Goal: Task Accomplishment & Management: Use online tool/utility

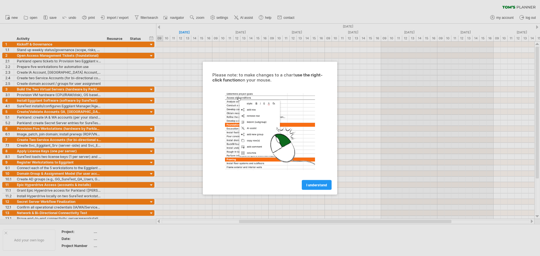
click at [151, 54] on div at bounding box center [270, 128] width 540 height 256
drag, startPoint x: 151, startPoint y: 55, endPoint x: 150, endPoint y: 59, distance: 4.5
click at [151, 56] on div at bounding box center [270, 128] width 540 height 256
click at [315, 186] on span "I understand" at bounding box center [316, 185] width 21 height 4
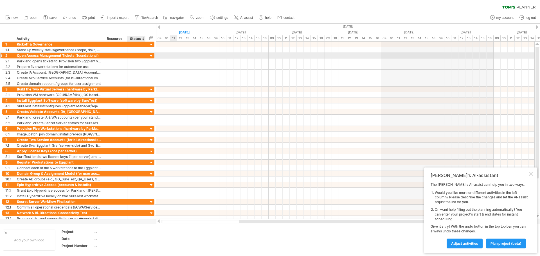
click at [151, 55] on div at bounding box center [151, 55] width 5 height 5
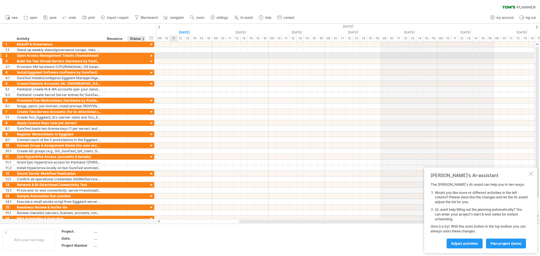
click at [151, 55] on div at bounding box center [151, 55] width 5 height 5
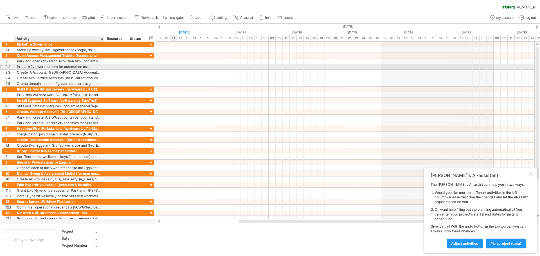
click at [17, 66] on div "Prepare five workstations for automation use" at bounding box center [59, 66] width 84 height 5
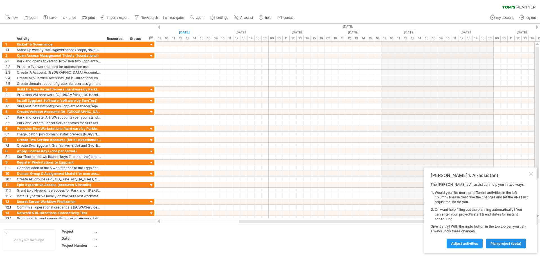
click at [503, 244] on span "plan project (beta)" at bounding box center [505, 243] width 31 height 4
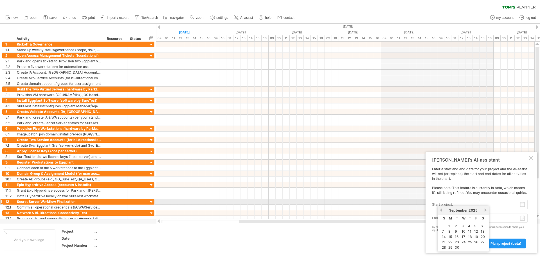
click at [520, 204] on input "start project:" at bounding box center [503, 204] width 49 height 9
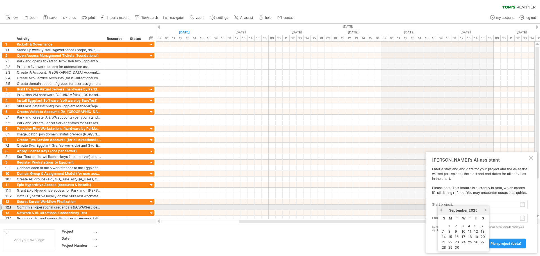
click at [441, 209] on link "previous" at bounding box center [441, 210] width 4 height 4
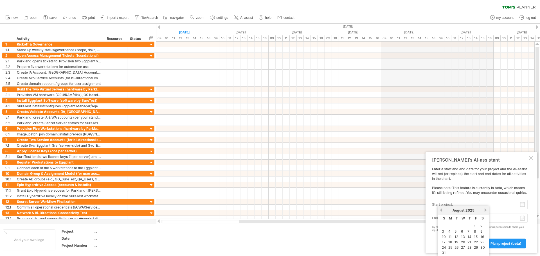
click at [477, 226] on td "1" at bounding box center [476, 226] width 6 height 5
type input "********"
click at [492, 218] on body "progress(100%) Trying to reach [DOMAIN_NAME] Connected again... 0% clear filter…" at bounding box center [270, 128] width 540 height 257
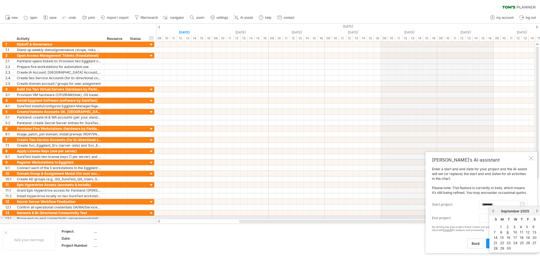
click at [481, 218] on input "end project:" at bounding box center [503, 218] width 49 height 9
click at [534, 212] on div "[DATE]" at bounding box center [514, 211] width 41 height 4
click at [536, 212] on div "previous next [DATE]" at bounding box center [514, 211] width 51 height 9
click at [536, 212] on link "next" at bounding box center [537, 211] width 4 height 4
click at [527, 246] on link "31" at bounding box center [527, 248] width 5 height 5
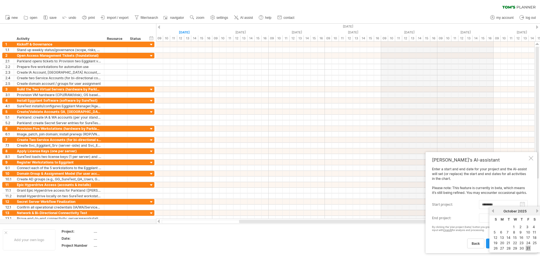
type input "********"
click at [499, 243] on span "plan project (beta)" at bounding box center [505, 243] width 31 height 4
